Goal: Information Seeking & Learning: Find specific fact

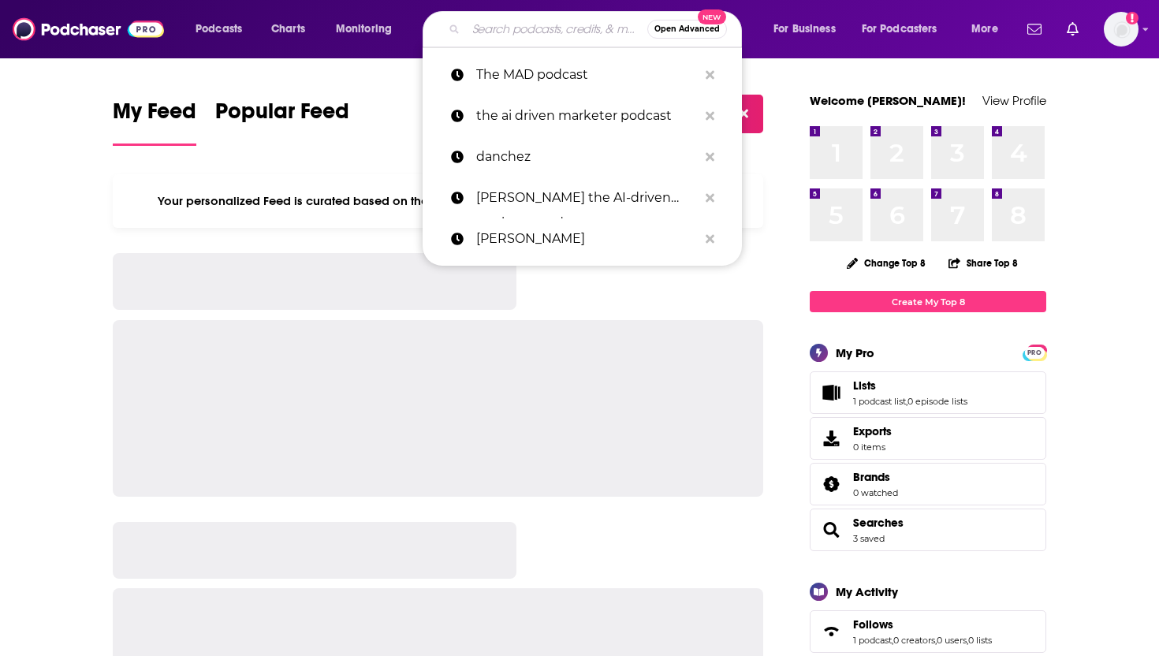
click at [538, 19] on input "Search podcasts, credits, & more..." at bounding box center [556, 29] width 181 height 25
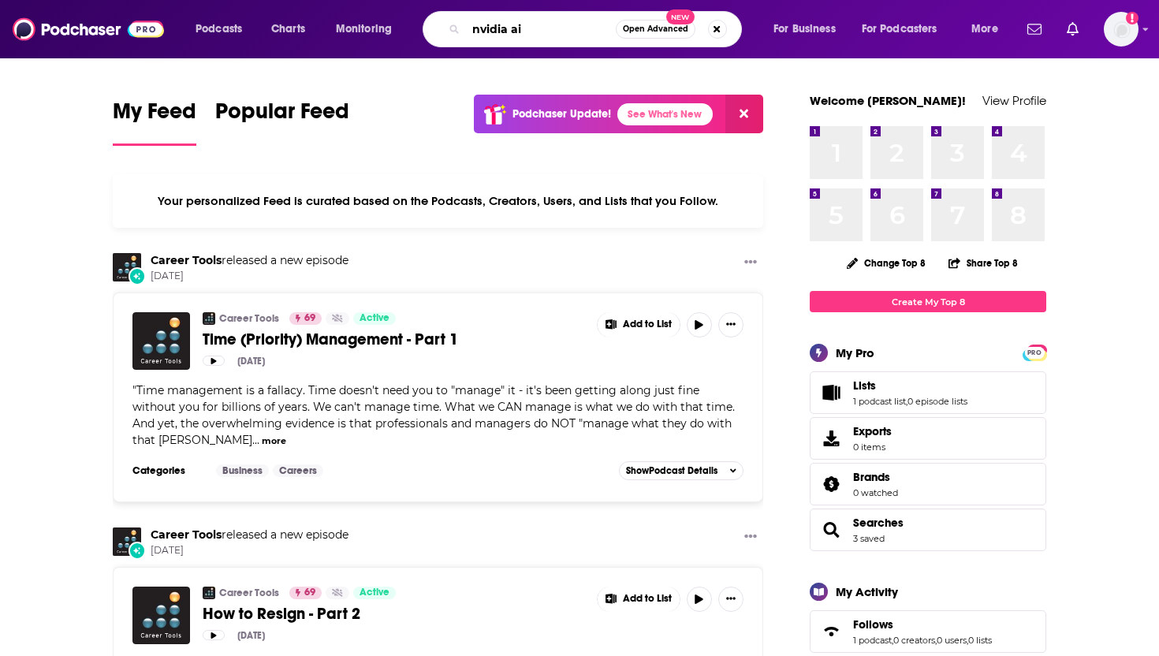
type input "nvidia ai"
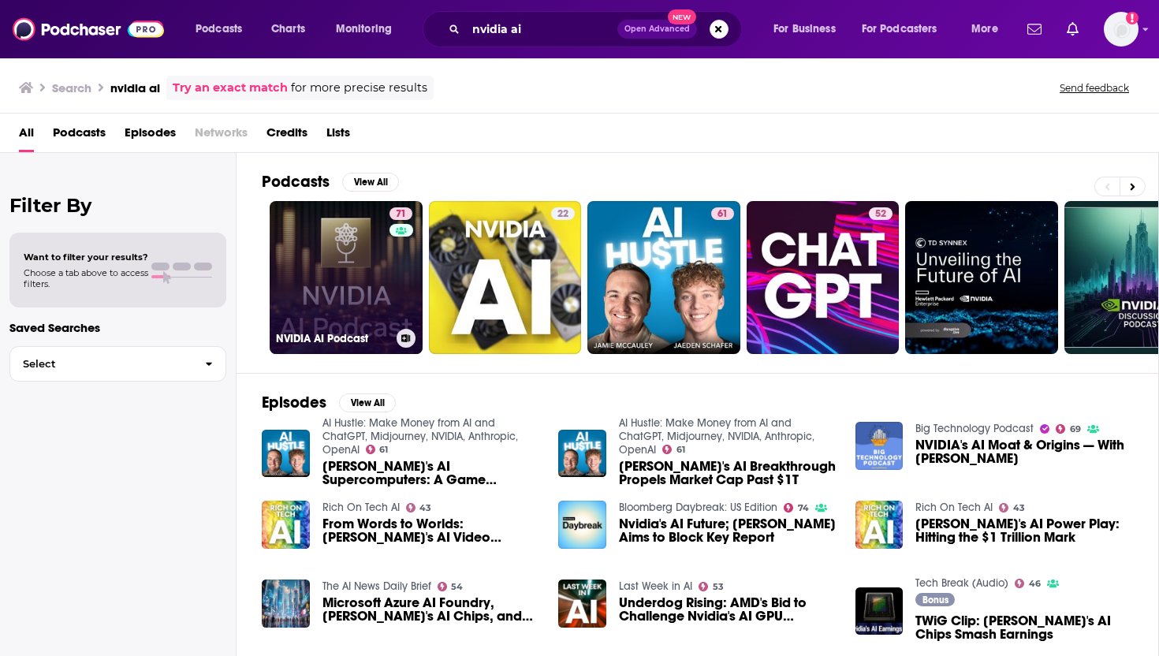
click at [350, 301] on link "71 NVIDIA AI Podcast" at bounding box center [346, 277] width 153 height 153
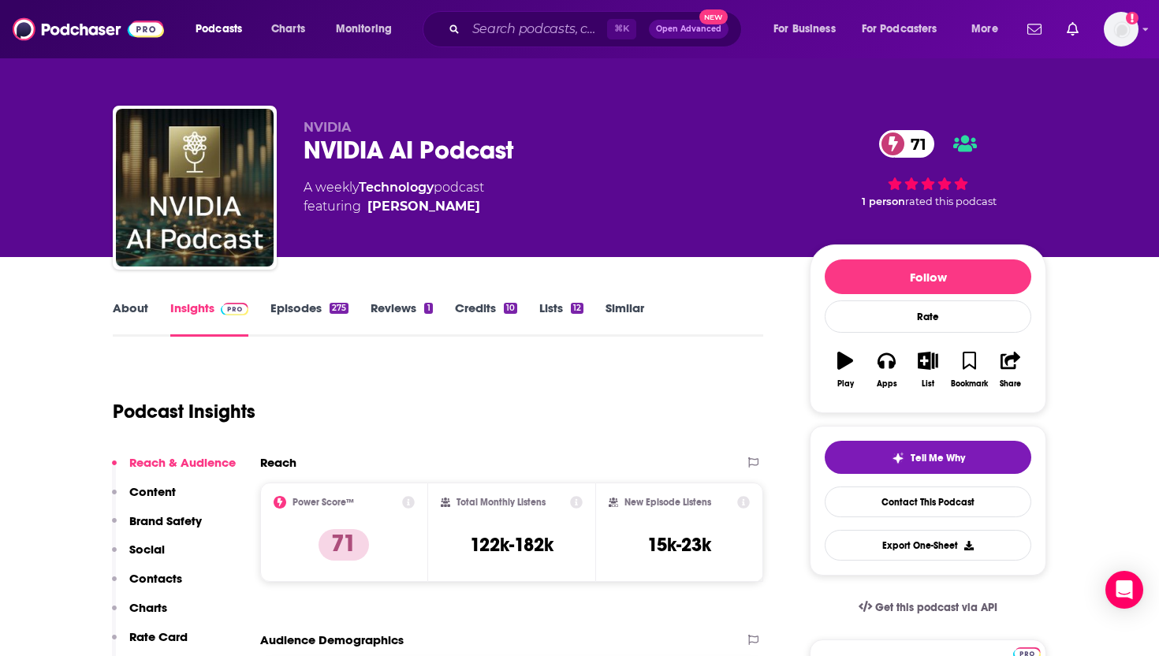
drag, startPoint x: 462, startPoint y: 205, endPoint x: 450, endPoint y: 209, distance: 13.2
click at [450, 209] on span "featuring [PERSON_NAME]" at bounding box center [394, 206] width 181 height 19
copy span "[PERSON_NAME]"
